Goal: Find specific page/section: Find specific page/section

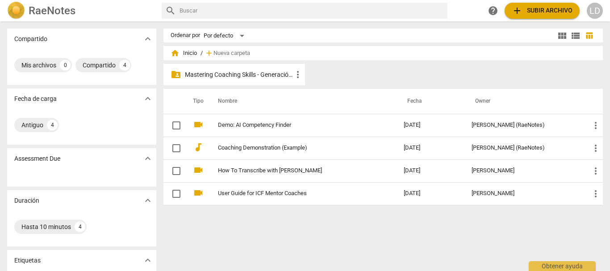
click at [243, 72] on p "Mastering Coaching Skills - Generación 31" at bounding box center [239, 74] width 108 height 9
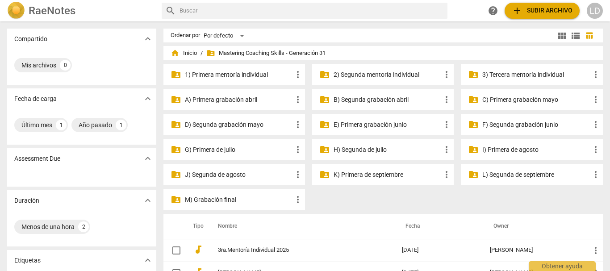
click at [523, 71] on p "3) Tercera mentoría individual" at bounding box center [536, 74] width 108 height 9
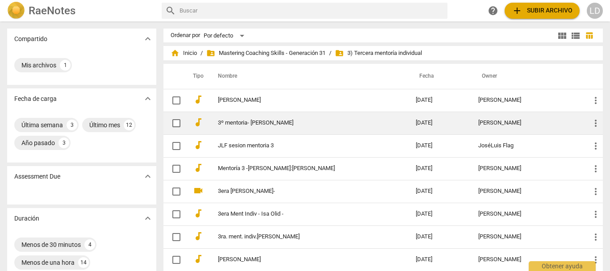
click at [242, 118] on td "3º mentoria- [PERSON_NAME]" at bounding box center [307, 123] width 201 height 23
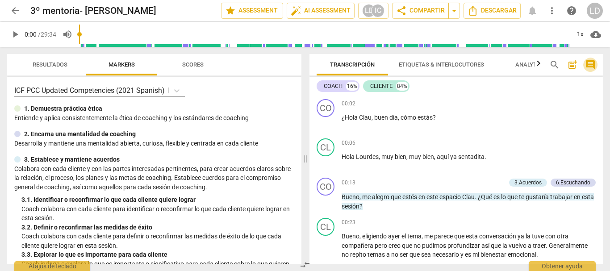
click at [590, 64] on span "comment" at bounding box center [590, 64] width 11 height 11
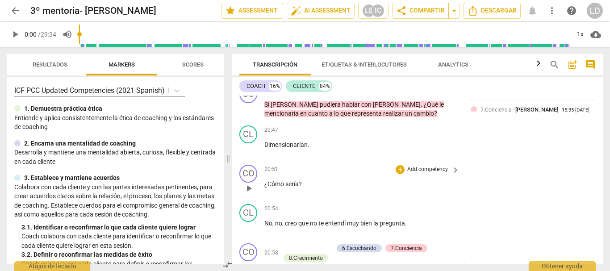
scroll to position [2589, 0]
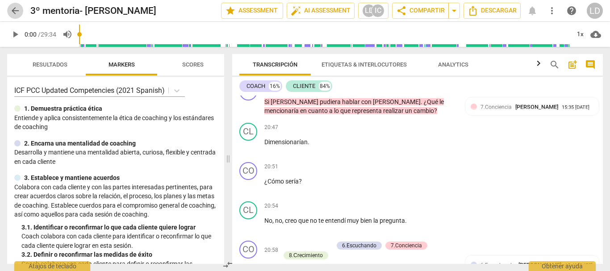
click at [17, 13] on span "arrow_back" at bounding box center [15, 10] width 11 height 11
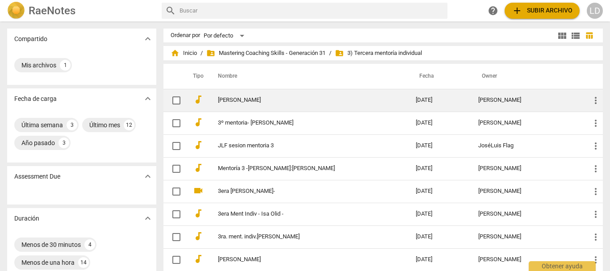
click at [260, 100] on link "[PERSON_NAME]" at bounding box center [301, 100] width 166 height 7
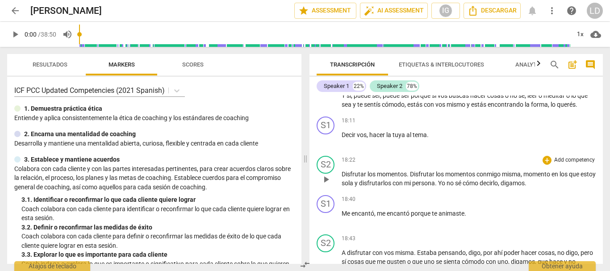
scroll to position [2188, 0]
